Goal: Transaction & Acquisition: Purchase product/service

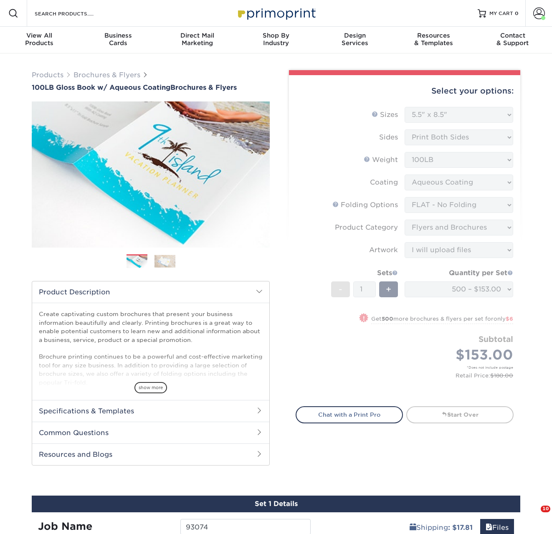
select select "5.50x8.50"
select select "9b1d5825-34d1-4721-9874-ed79abb003d7"
select select "1a668080-6b7c-4174-b399-2c3833b27ef4"
select select "upload"
select select "500 – $153.00"
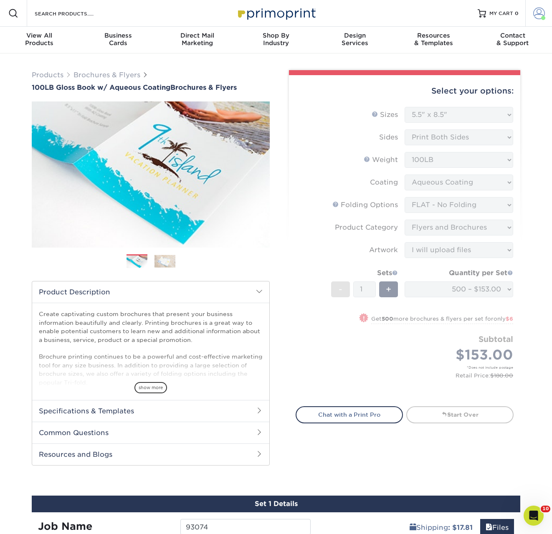
click at [531, 12] on link "Account" at bounding box center [538, 13] width 27 height 27
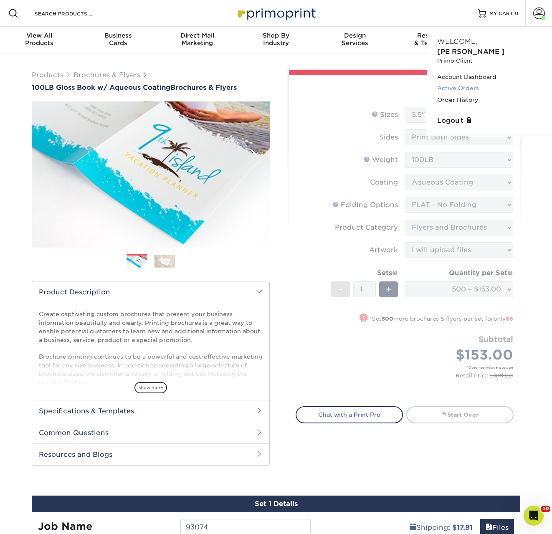
click at [456, 83] on link "Active Orders" at bounding box center [489, 88] width 105 height 11
click at [457, 71] on link "Account Dashboard" at bounding box center [489, 76] width 105 height 11
